Goal: Task Accomplishment & Management: Use online tool/utility

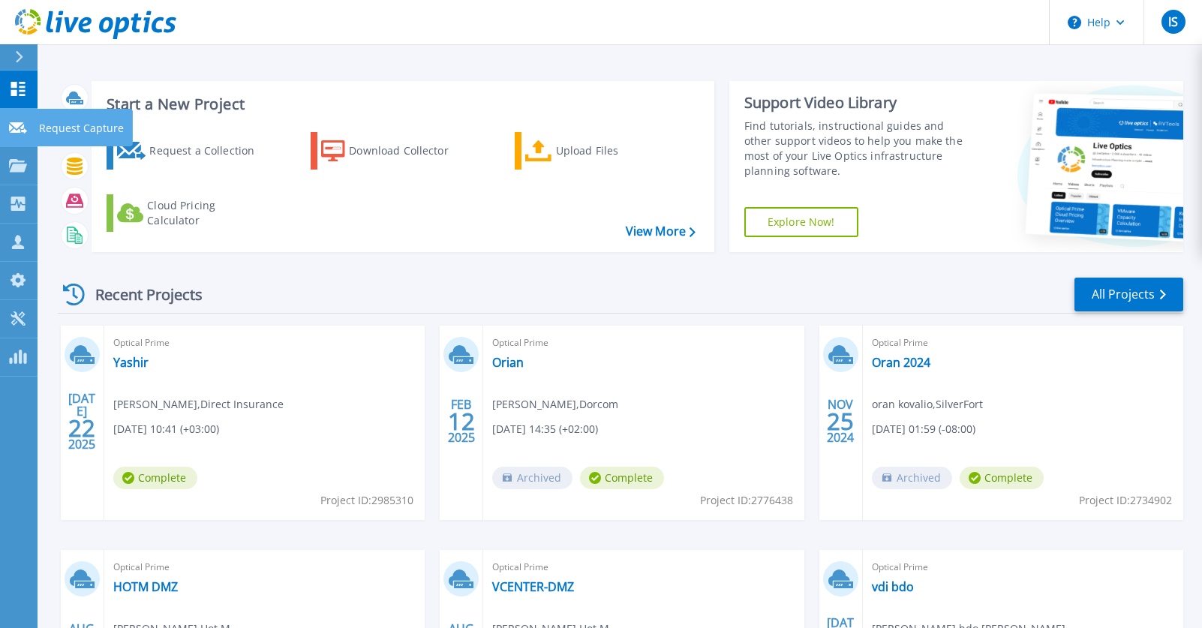
click at [47, 125] on p "Request Capture" at bounding box center [81, 128] width 85 height 39
